Goal: Task Accomplishment & Management: Manage account settings

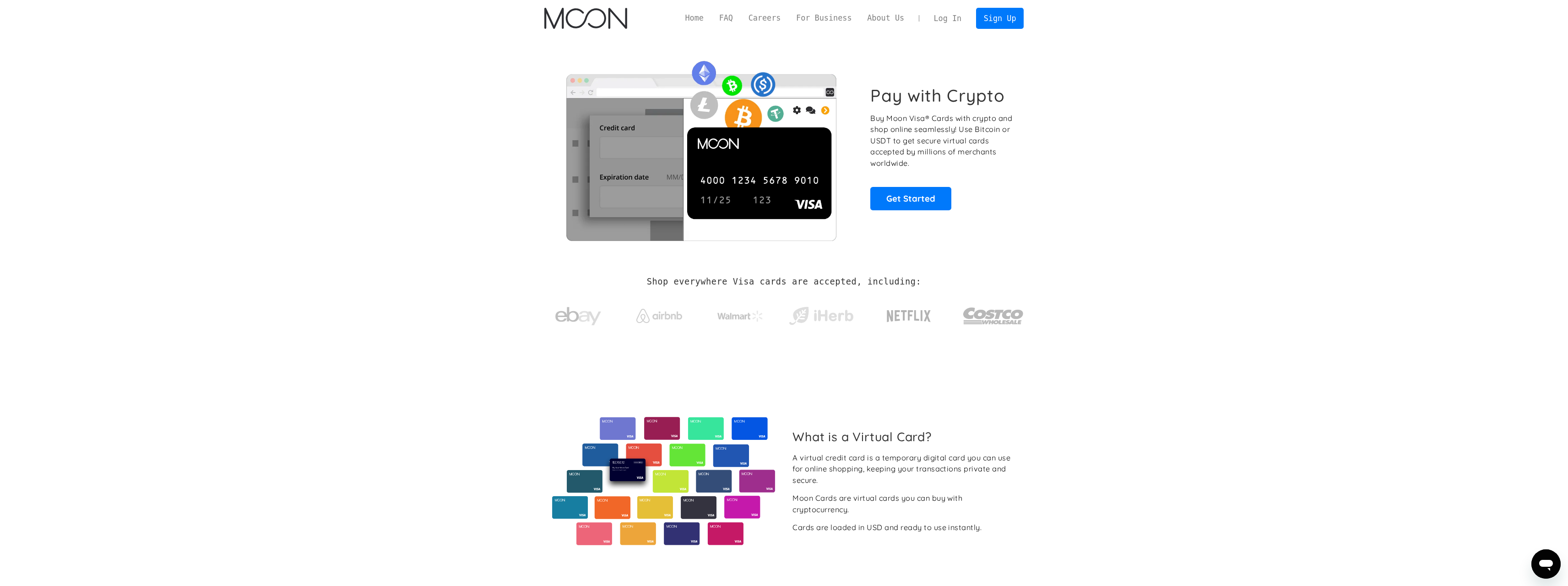
click at [949, 26] on link "Log In" at bounding box center [947, 18] width 43 height 20
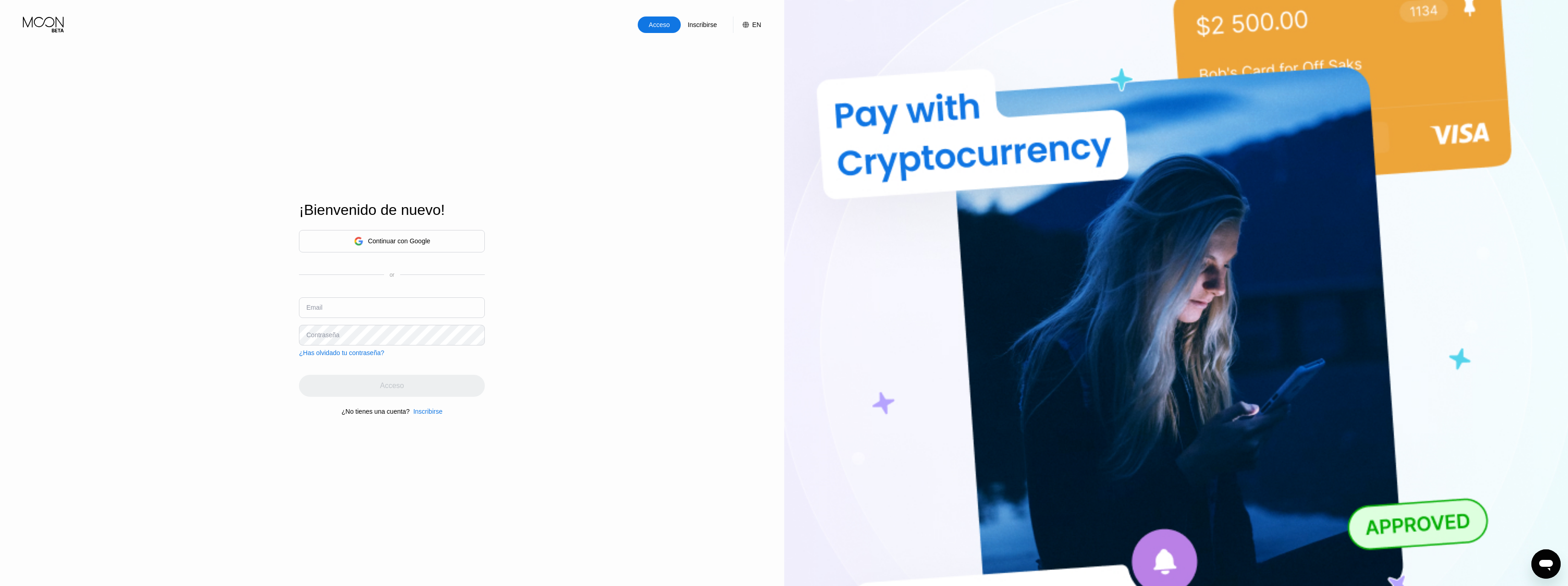
click at [450, 237] on div "Continuar con Google" at bounding box center [391, 241] width 186 height 22
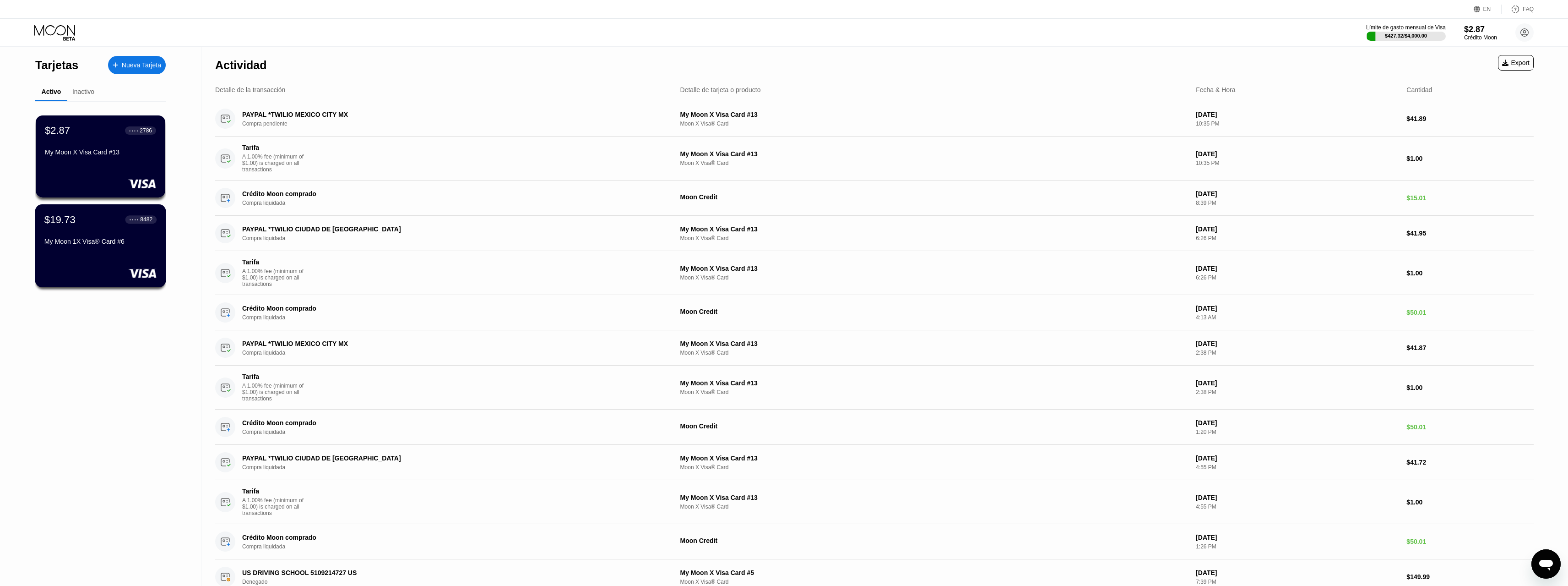
click at [98, 226] on div "$19.73 ● ● ● ● 8482" at bounding box center [100, 220] width 112 height 12
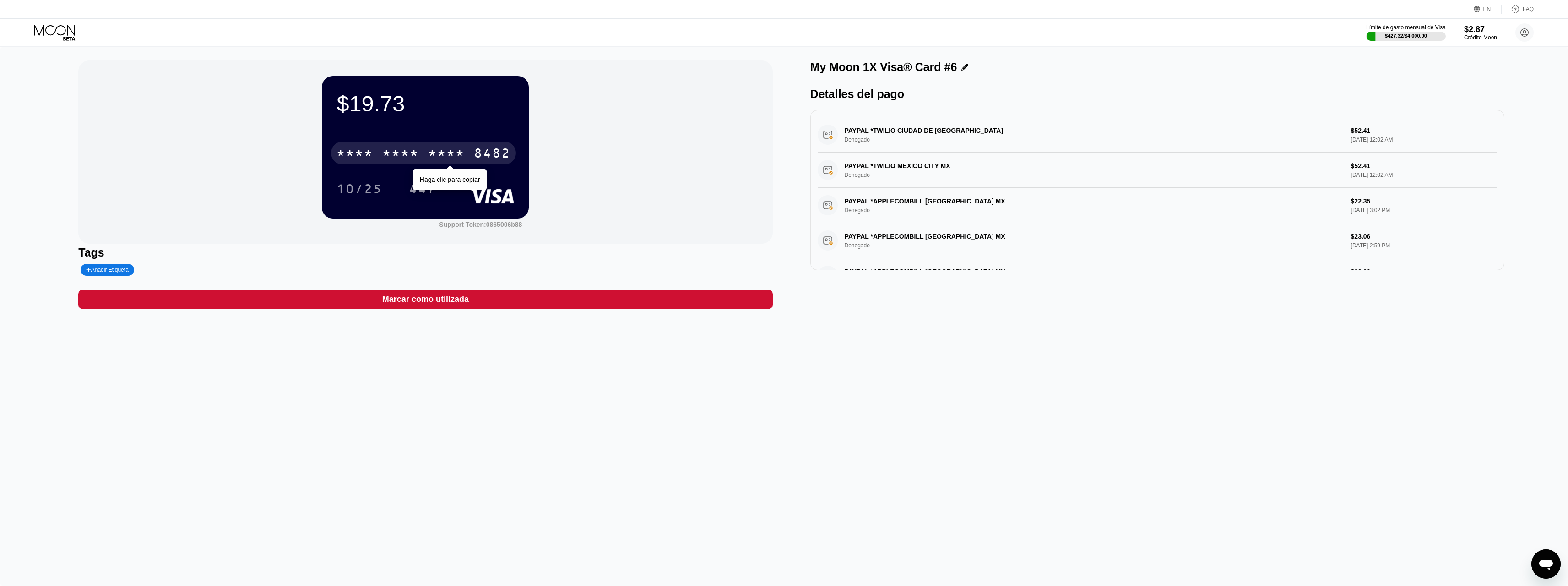
click at [409, 152] on div "* * * *" at bounding box center [400, 154] width 37 height 15
